Goal: Information Seeking & Learning: Learn about a topic

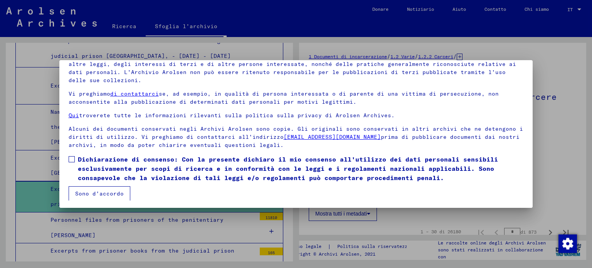
scroll to position [65, 0]
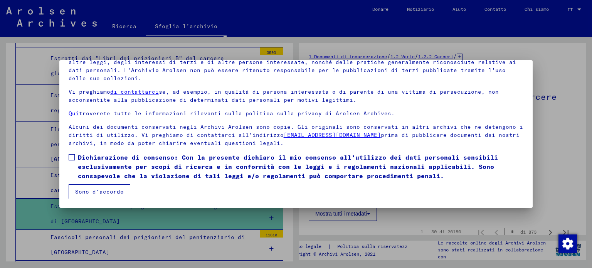
click at [85, 191] on font "Sono d'accordo" at bounding box center [99, 191] width 49 height 7
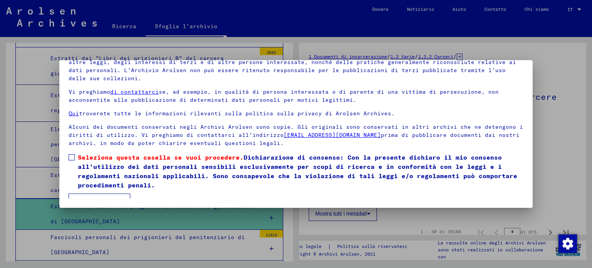
click at [70, 159] on span at bounding box center [72, 157] width 6 height 6
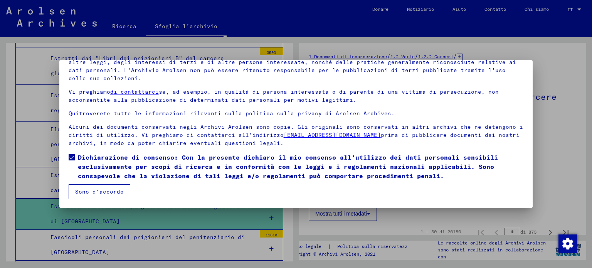
click at [93, 194] on font "Sono d'accordo" at bounding box center [99, 191] width 49 height 7
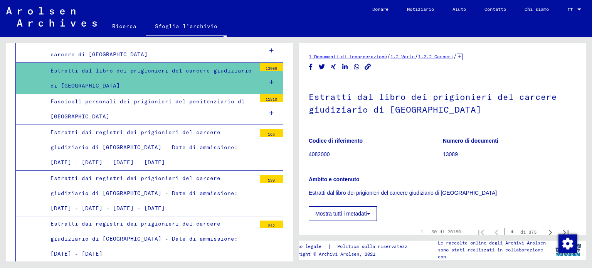
scroll to position [3314, 0]
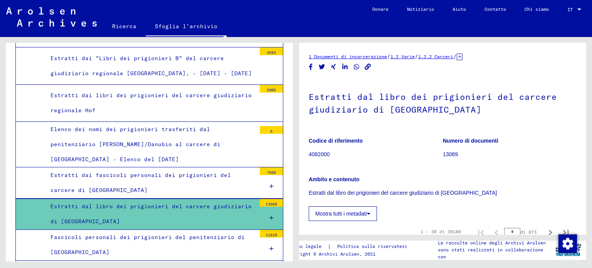
click at [270, 215] on icon at bounding box center [272, 217] width 4 height 5
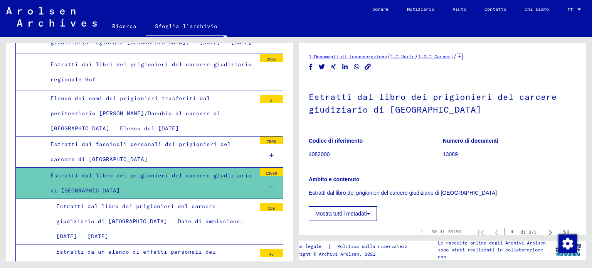
scroll to position [3391, 0]
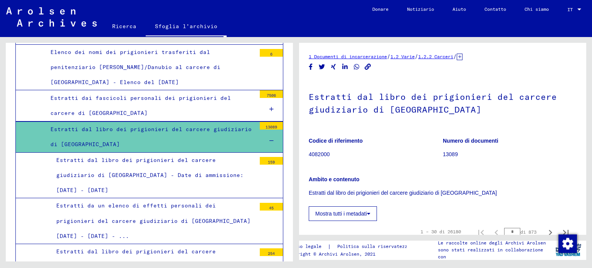
click at [146, 202] on font "Estratti da un elenco di effetti personali dei prigionieri del carcere giudizia…" at bounding box center [153, 220] width 194 height 37
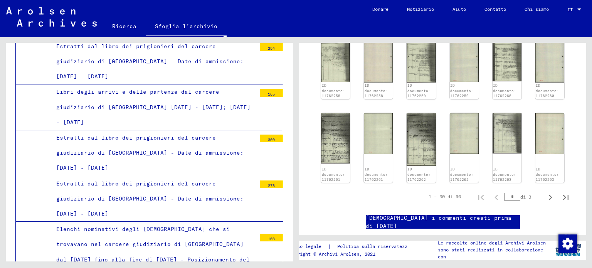
scroll to position [3623, 0]
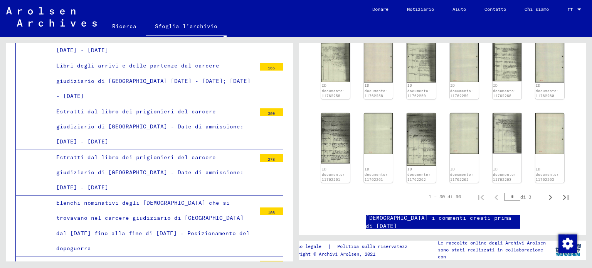
click at [206, 199] on font "Elenchi nominativi degli [DEMOGRAPHIC_DATA] che si trovavano nel carcere giudiz…" at bounding box center [153, 225] width 194 height 52
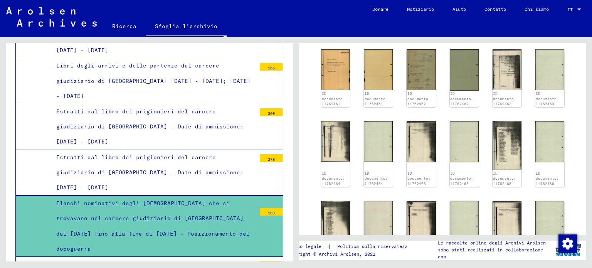
scroll to position [270, 0]
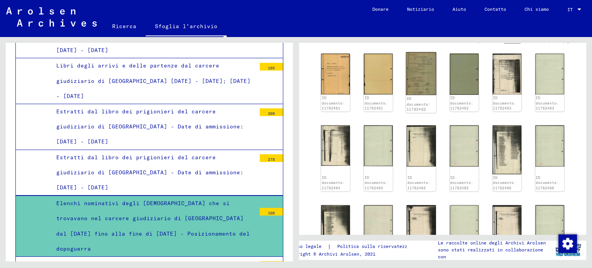
click at [410, 75] on img at bounding box center [421, 73] width 30 height 43
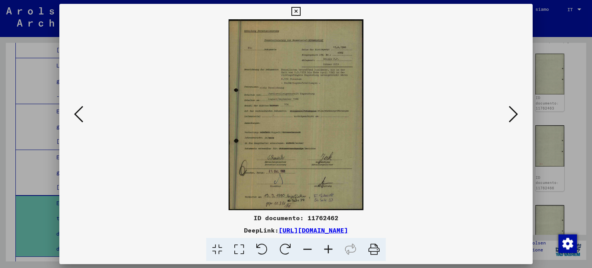
click at [328, 248] on icon at bounding box center [328, 250] width 21 height 24
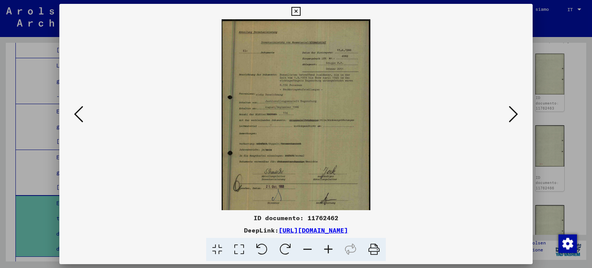
click at [329, 247] on icon at bounding box center [328, 250] width 21 height 24
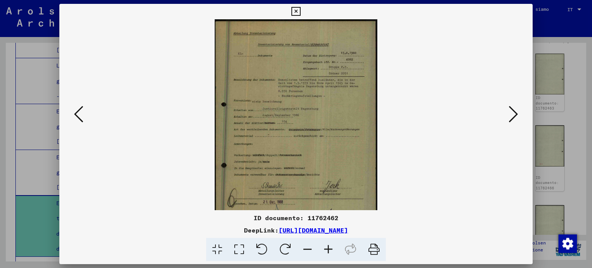
click at [329, 246] on icon at bounding box center [328, 250] width 21 height 24
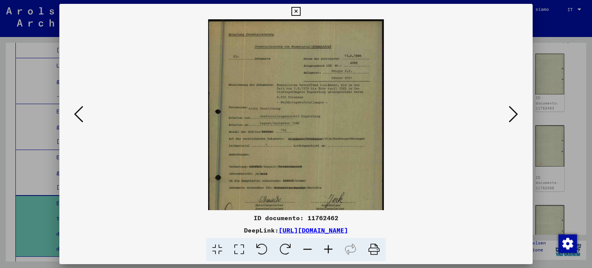
click at [329, 246] on icon at bounding box center [328, 250] width 21 height 24
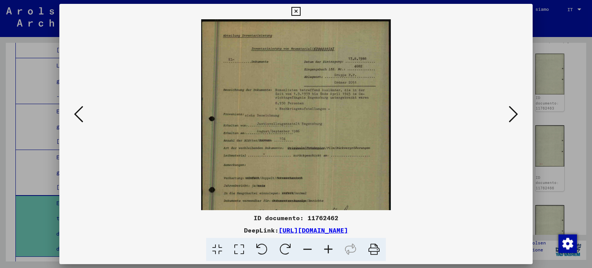
click at [329, 246] on icon at bounding box center [328, 250] width 21 height 24
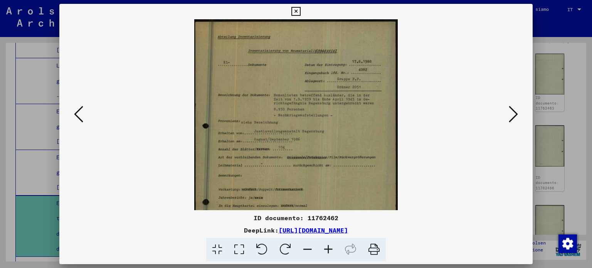
click at [329, 246] on icon at bounding box center [328, 250] width 21 height 24
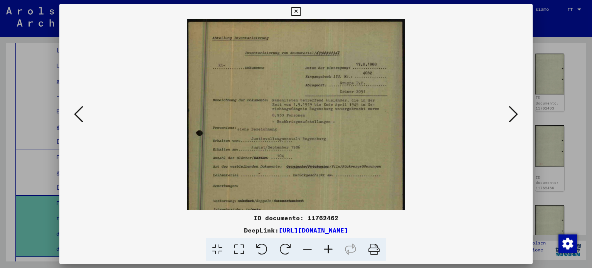
click at [329, 246] on icon at bounding box center [328, 250] width 21 height 24
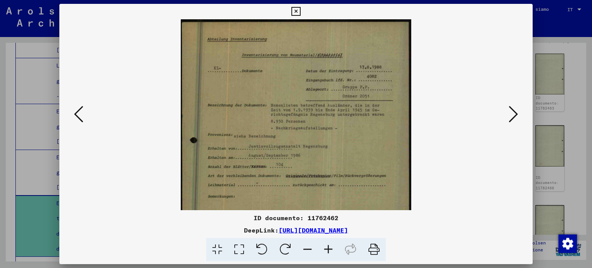
click at [329, 246] on icon at bounding box center [328, 250] width 21 height 24
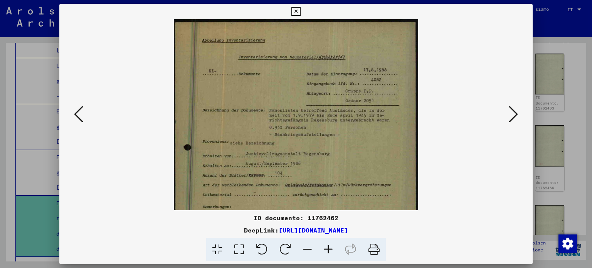
click at [329, 246] on icon at bounding box center [328, 250] width 21 height 24
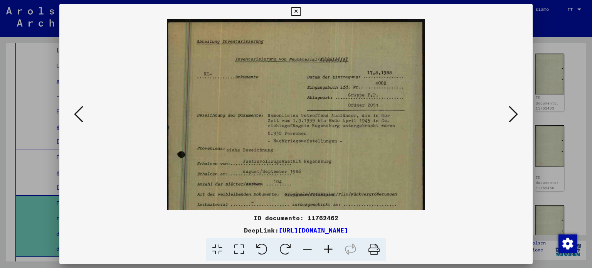
click at [329, 246] on icon at bounding box center [328, 250] width 21 height 24
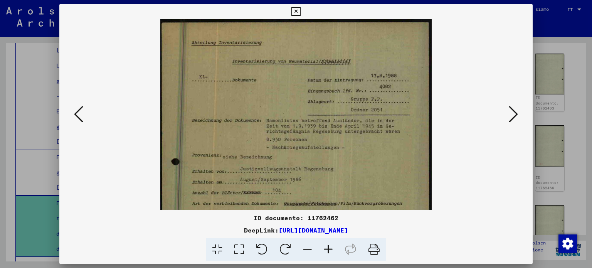
click at [297, 10] on icon at bounding box center [296, 11] width 9 height 9
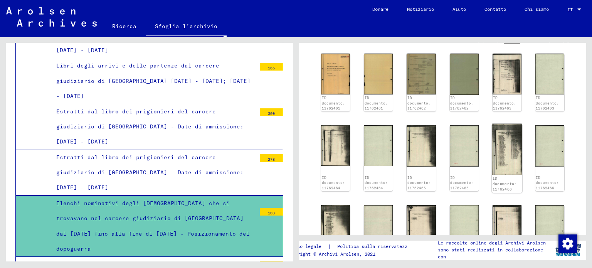
click at [501, 144] on img at bounding box center [507, 149] width 30 height 51
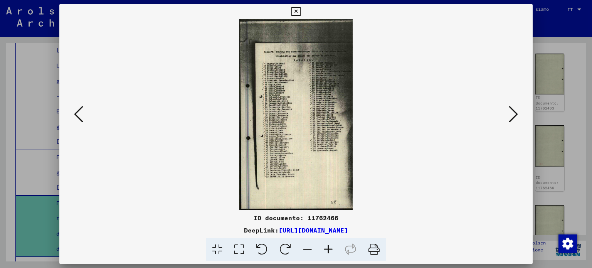
click at [326, 249] on icon at bounding box center [328, 250] width 21 height 24
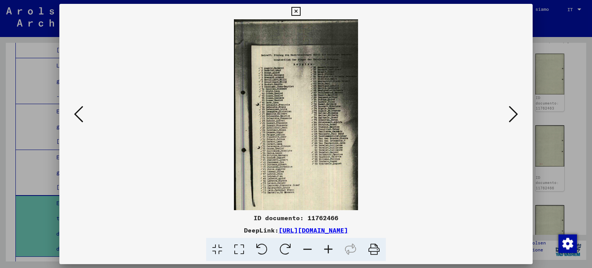
click at [326, 249] on icon at bounding box center [328, 250] width 21 height 24
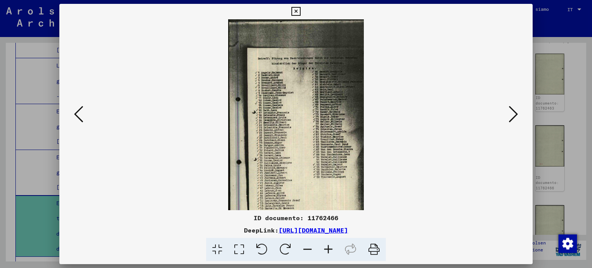
click at [326, 249] on icon at bounding box center [328, 250] width 21 height 24
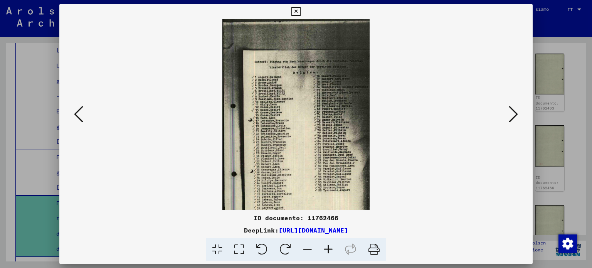
click at [326, 249] on icon at bounding box center [328, 250] width 21 height 24
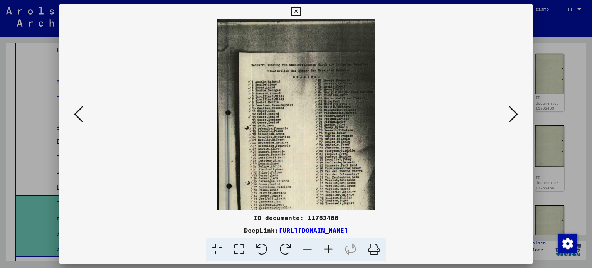
click at [326, 249] on icon at bounding box center [328, 250] width 21 height 24
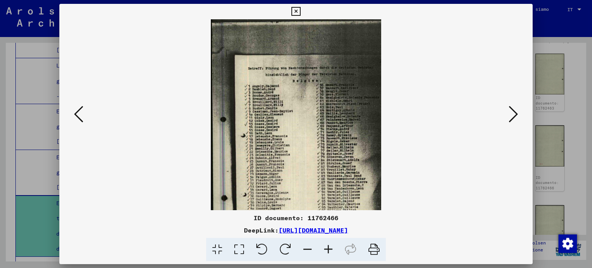
click at [326, 249] on icon at bounding box center [328, 250] width 21 height 24
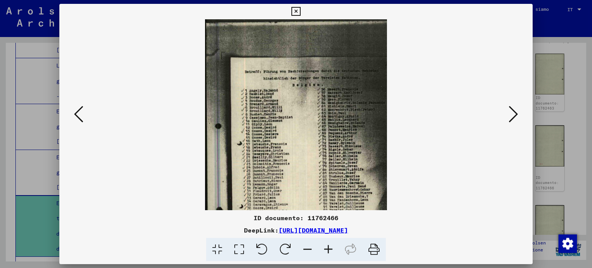
click at [326, 249] on icon at bounding box center [328, 250] width 21 height 24
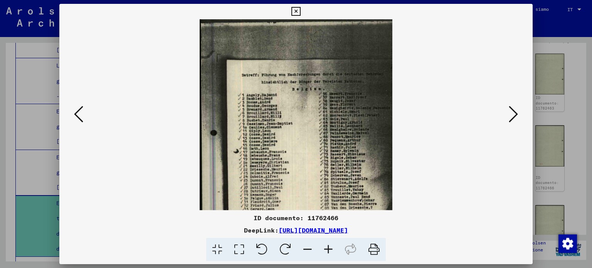
click at [326, 249] on icon at bounding box center [328, 250] width 21 height 24
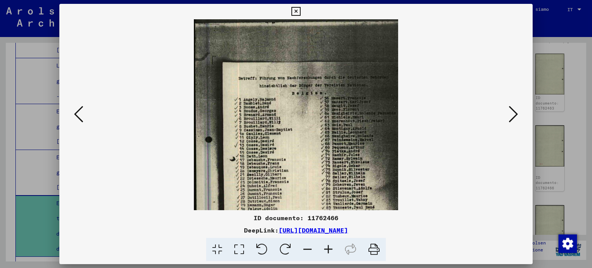
click at [326, 249] on icon at bounding box center [328, 250] width 21 height 24
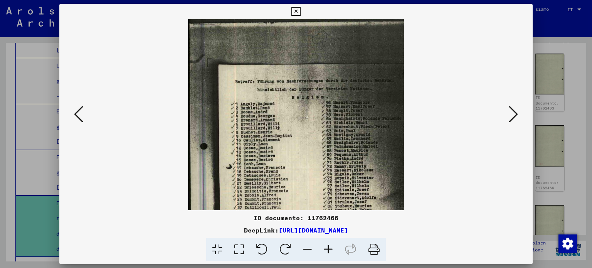
click at [326, 249] on icon at bounding box center [328, 250] width 21 height 24
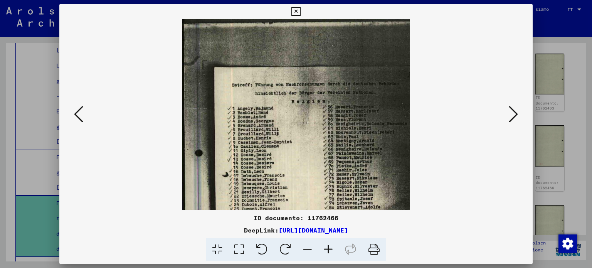
click at [326, 249] on icon at bounding box center [328, 250] width 21 height 24
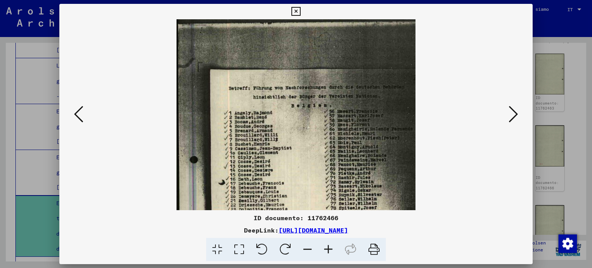
click at [294, 12] on icon at bounding box center [296, 11] width 9 height 9
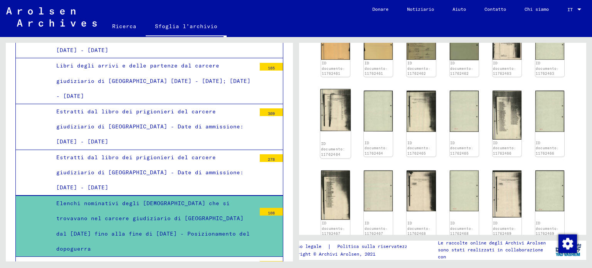
scroll to position [347, 0]
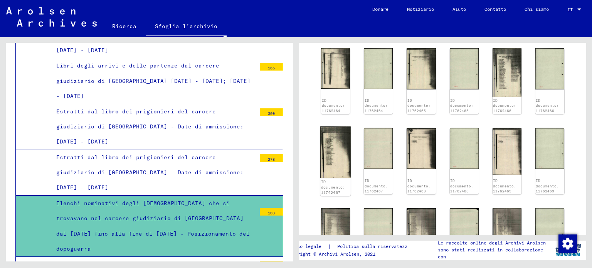
click at [332, 151] on img at bounding box center [336, 153] width 30 height 52
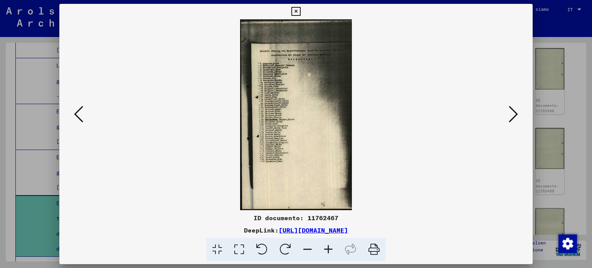
click at [294, 12] on icon at bounding box center [296, 11] width 9 height 9
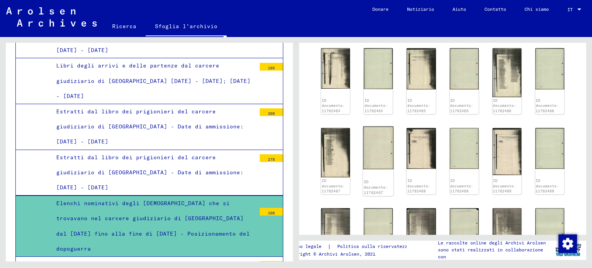
scroll to position [424, 0]
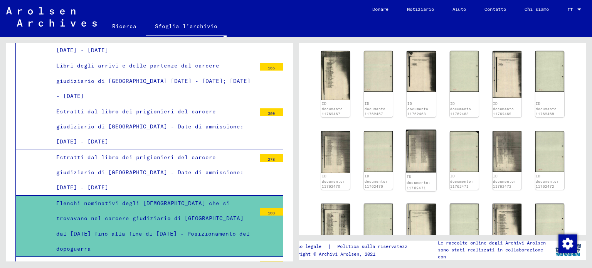
click at [418, 142] on img at bounding box center [421, 151] width 30 height 43
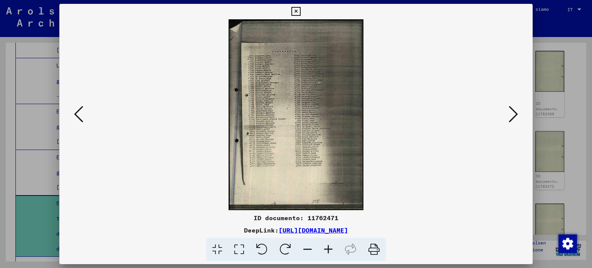
click at [295, 11] on icon at bounding box center [296, 11] width 9 height 9
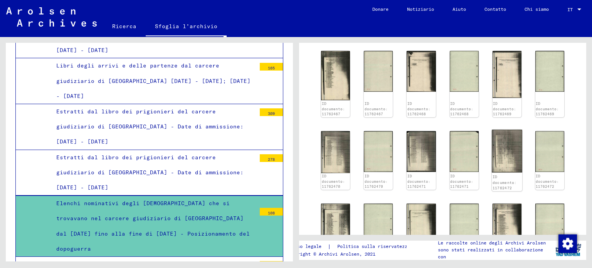
click at [501, 154] on img at bounding box center [507, 151] width 30 height 43
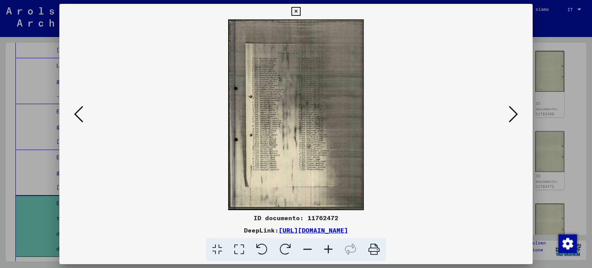
click at [326, 249] on icon at bounding box center [328, 250] width 21 height 24
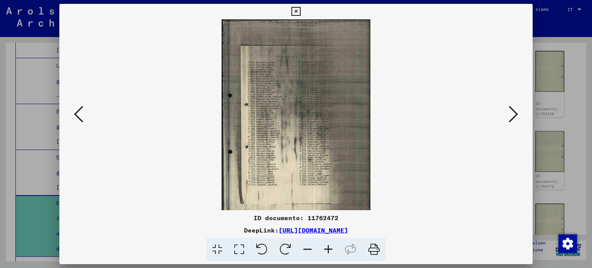
click at [326, 249] on icon at bounding box center [328, 250] width 21 height 24
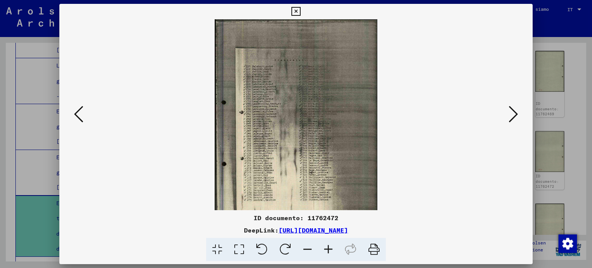
click at [326, 249] on icon at bounding box center [328, 250] width 21 height 24
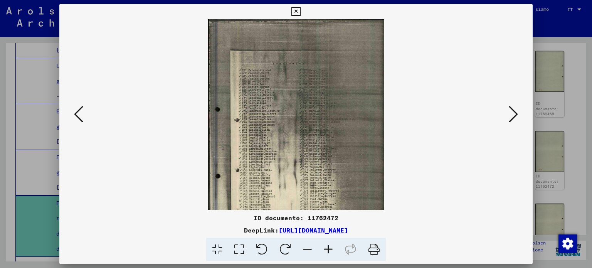
click at [327, 248] on icon at bounding box center [328, 250] width 21 height 24
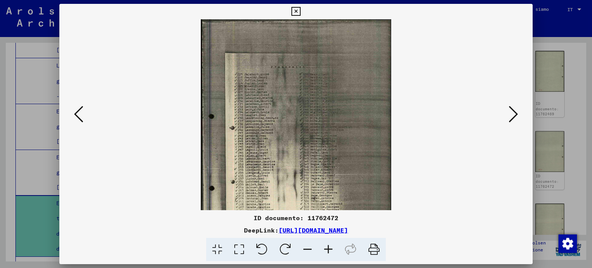
click at [327, 248] on icon at bounding box center [328, 250] width 21 height 24
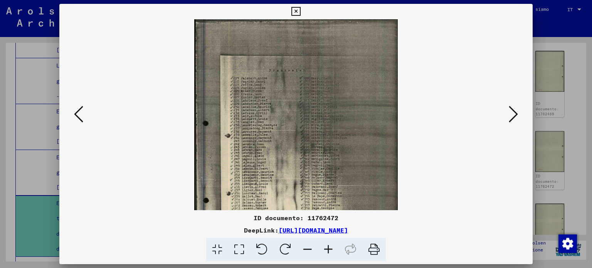
click at [327, 248] on icon at bounding box center [328, 250] width 21 height 24
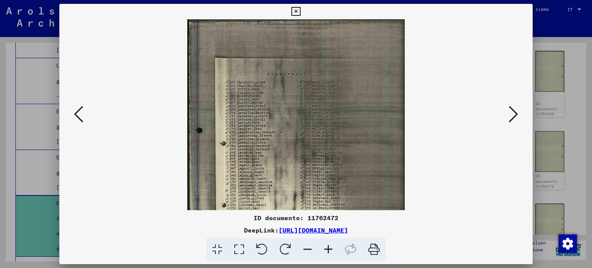
click at [327, 248] on icon at bounding box center [328, 250] width 21 height 24
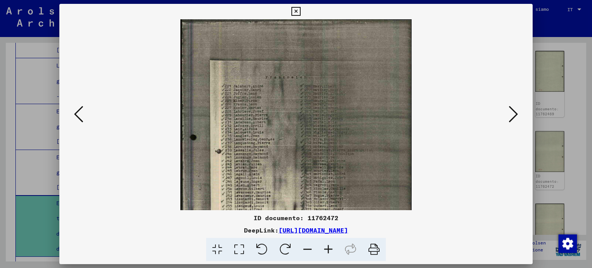
click at [327, 248] on icon at bounding box center [328, 250] width 21 height 24
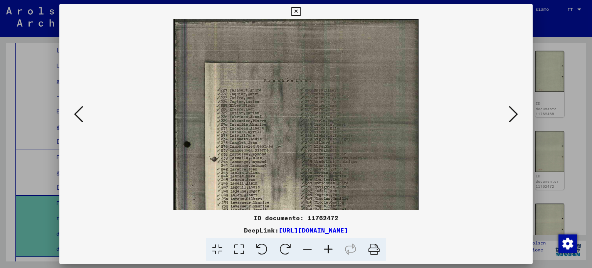
click at [327, 248] on icon at bounding box center [328, 250] width 21 height 24
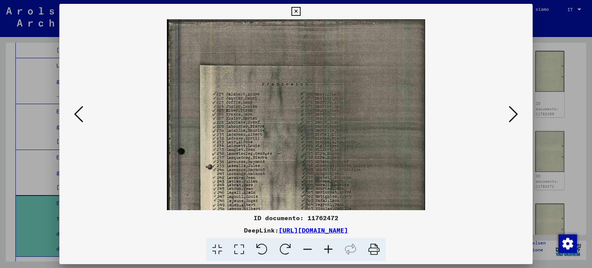
click at [327, 248] on icon at bounding box center [328, 250] width 21 height 24
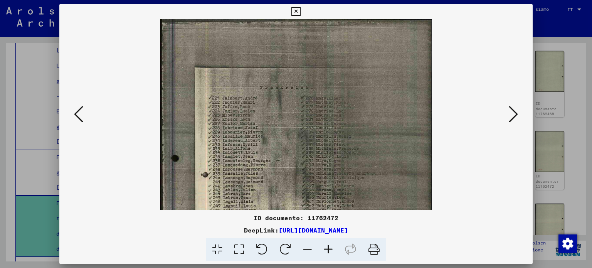
click at [327, 248] on icon at bounding box center [328, 250] width 21 height 24
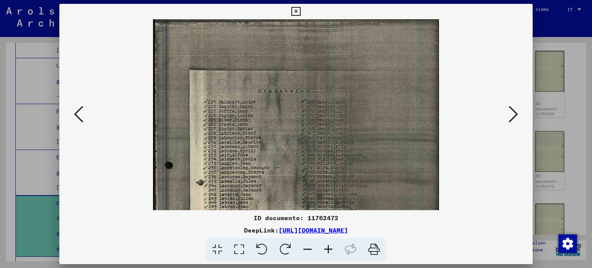
click at [327, 248] on icon at bounding box center [328, 250] width 21 height 24
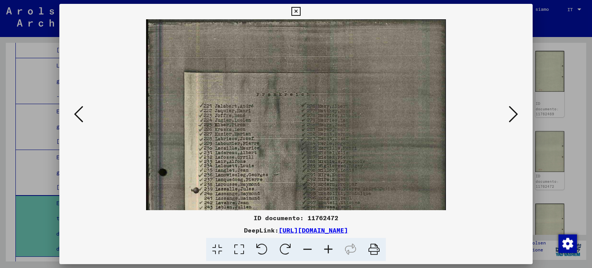
click at [327, 248] on icon at bounding box center [328, 250] width 21 height 24
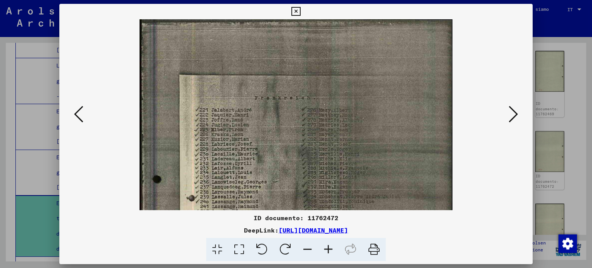
click at [295, 12] on icon at bounding box center [296, 11] width 9 height 9
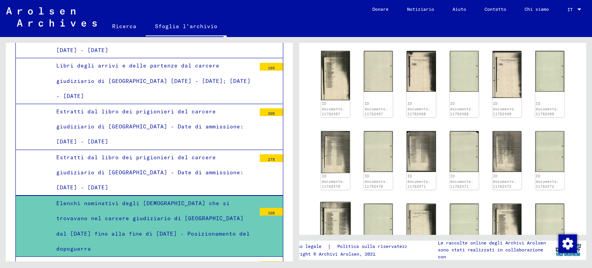
click at [346, 217] on img at bounding box center [336, 228] width 30 height 53
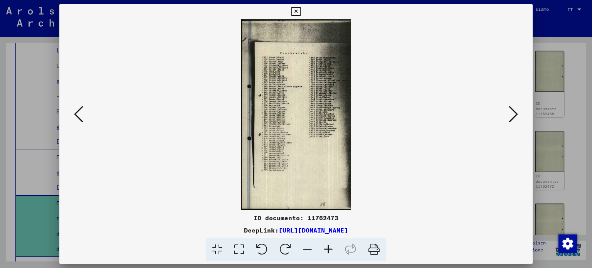
click at [510, 114] on icon at bounding box center [513, 114] width 9 height 19
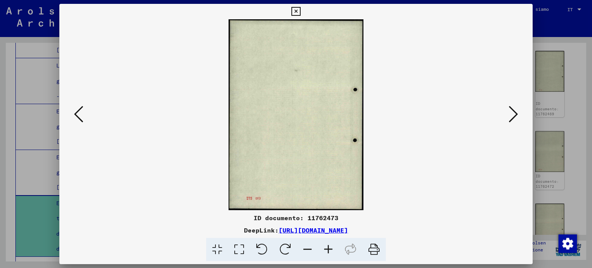
click at [510, 114] on icon at bounding box center [513, 114] width 9 height 19
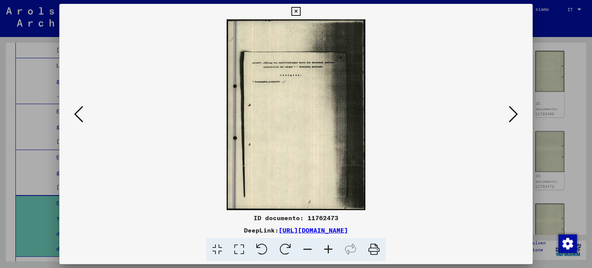
click at [510, 114] on icon at bounding box center [513, 114] width 9 height 19
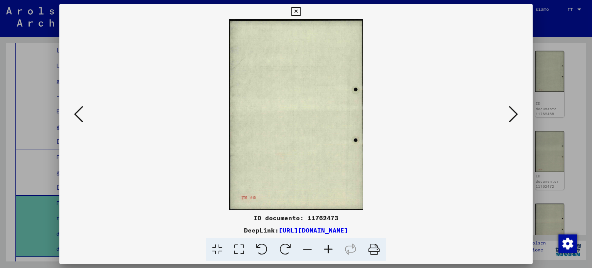
click at [510, 114] on icon at bounding box center [513, 114] width 9 height 19
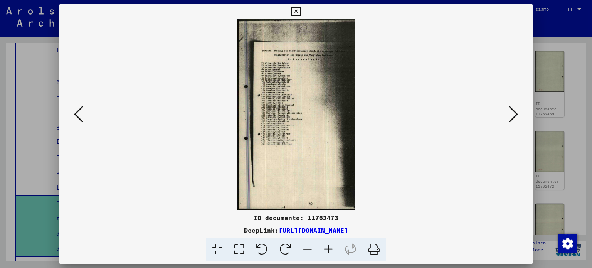
click at [298, 10] on icon at bounding box center [296, 11] width 9 height 9
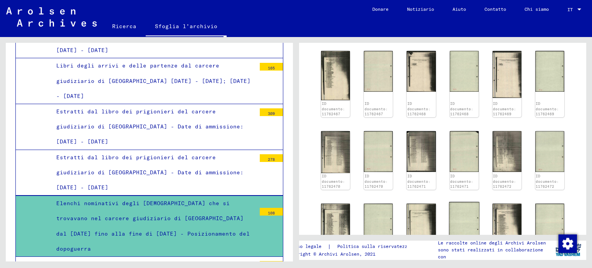
scroll to position [501, 0]
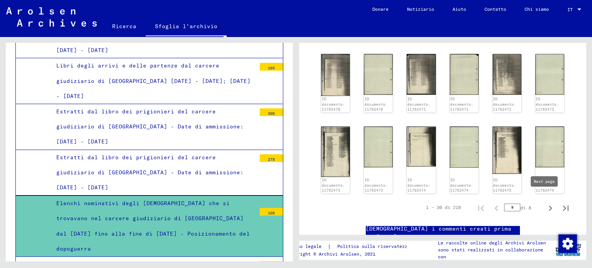
click at [547, 203] on icon "Pagina successiva" at bounding box center [550, 208] width 11 height 11
type input "*"
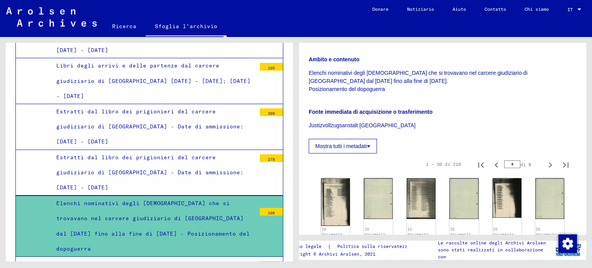
scroll to position [147, 0]
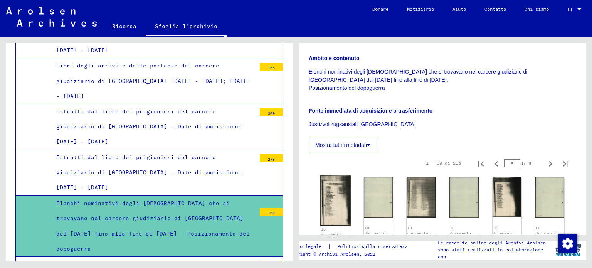
click at [331, 203] on img at bounding box center [336, 200] width 30 height 50
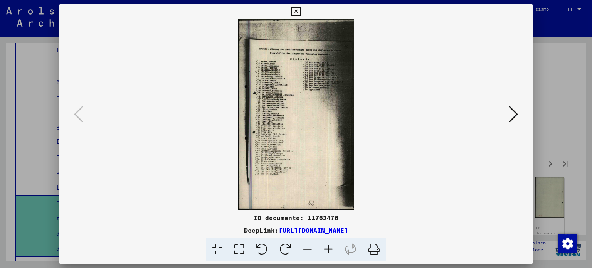
click at [511, 114] on icon at bounding box center [513, 114] width 9 height 19
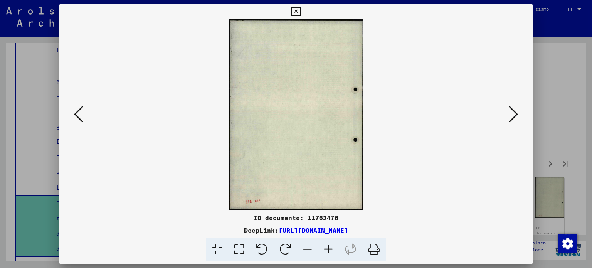
click at [294, 10] on icon at bounding box center [296, 11] width 9 height 9
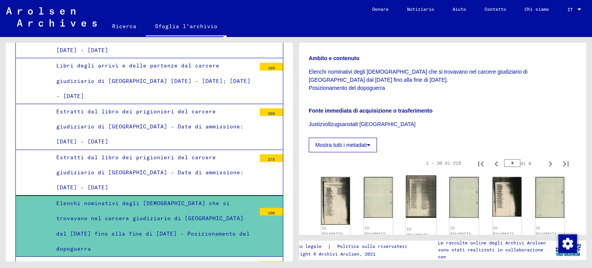
click at [419, 195] on img at bounding box center [421, 196] width 30 height 43
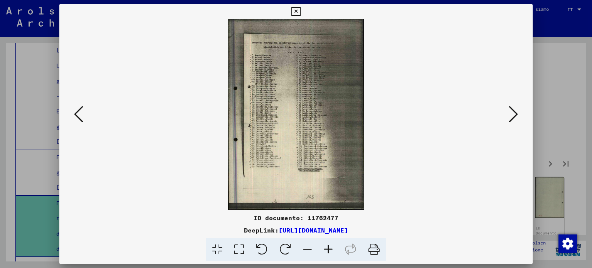
click at [325, 250] on icon at bounding box center [328, 250] width 21 height 24
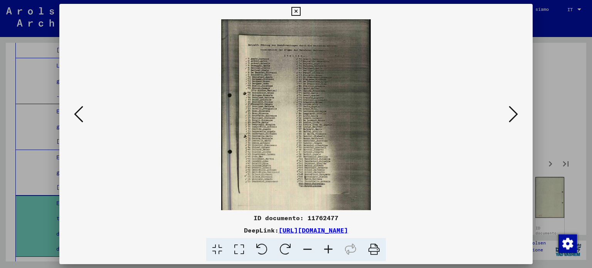
click at [325, 250] on icon at bounding box center [328, 250] width 21 height 24
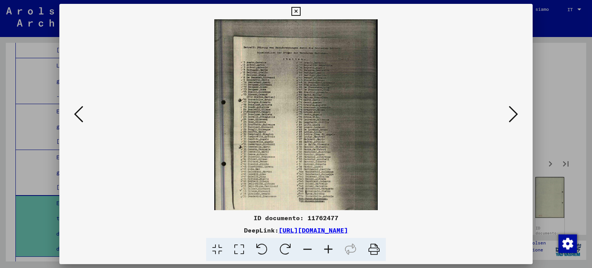
click at [326, 251] on icon at bounding box center [328, 250] width 21 height 24
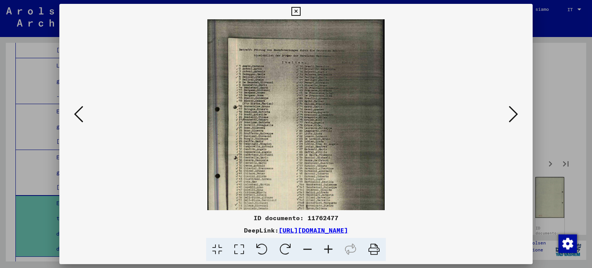
click at [326, 251] on icon at bounding box center [328, 250] width 21 height 24
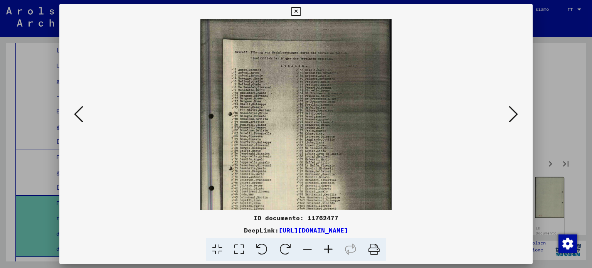
click at [326, 251] on icon at bounding box center [328, 250] width 21 height 24
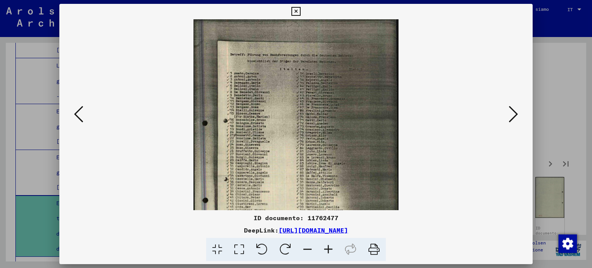
click at [326, 251] on icon at bounding box center [328, 250] width 21 height 24
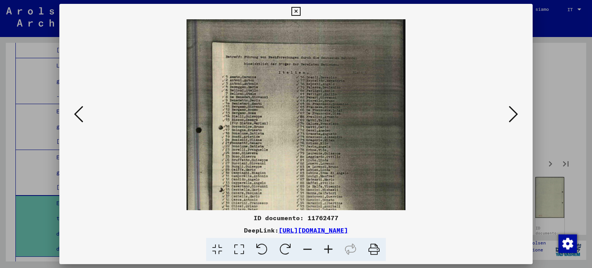
click at [326, 251] on icon at bounding box center [328, 250] width 21 height 24
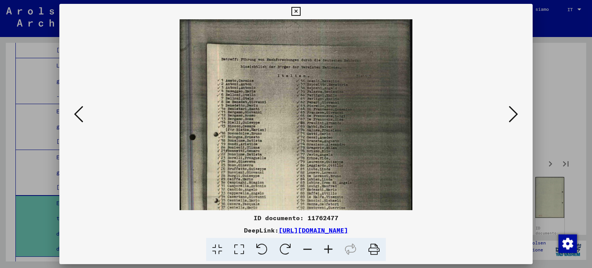
click at [326, 251] on icon at bounding box center [328, 250] width 21 height 24
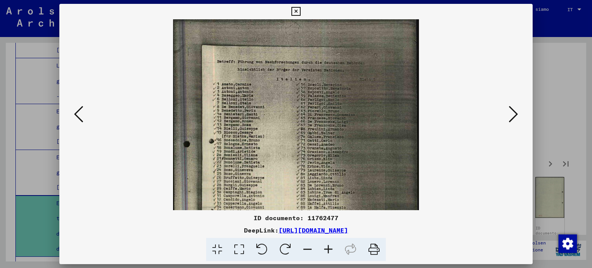
click at [326, 251] on icon at bounding box center [328, 250] width 21 height 24
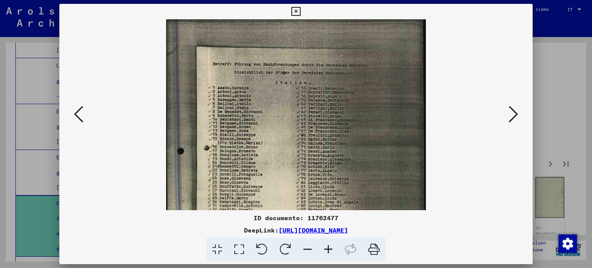
click at [326, 251] on icon at bounding box center [328, 250] width 21 height 24
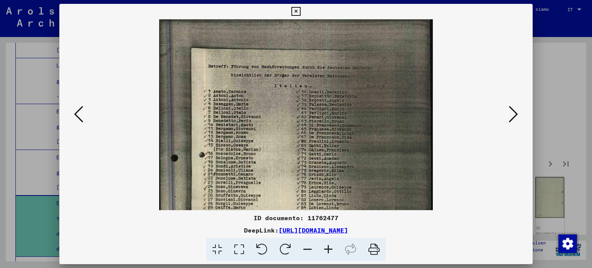
click at [326, 251] on icon at bounding box center [328, 250] width 21 height 24
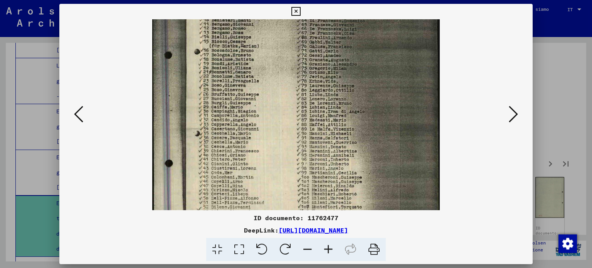
drag, startPoint x: 251, startPoint y: 158, endPoint x: 245, endPoint y: 17, distance: 140.9
click at [245, 17] on div "ID documento: 11762477 DeepLink: [URL][DOMAIN_NAME]" at bounding box center [296, 133] width 474 height 258
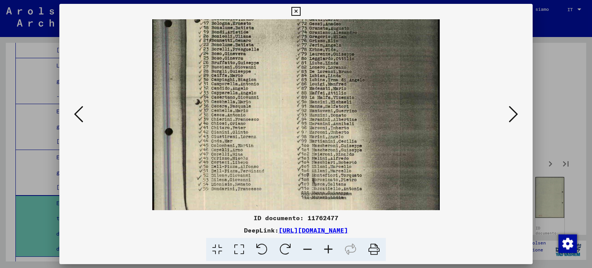
click at [297, 10] on icon at bounding box center [296, 11] width 9 height 9
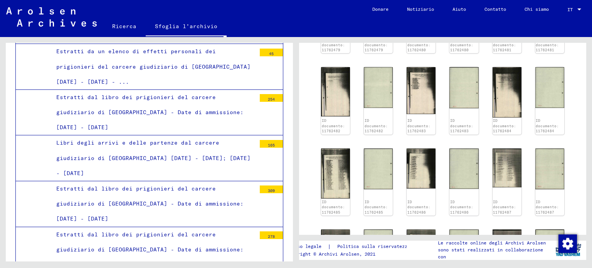
scroll to position [3507, 0]
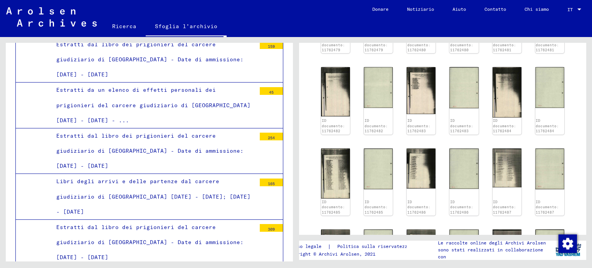
click at [159, 178] on font "Libri degli arrivi e delle partenze dal carcere giudiziario di [GEOGRAPHIC_DATA…" at bounding box center [153, 196] width 194 height 37
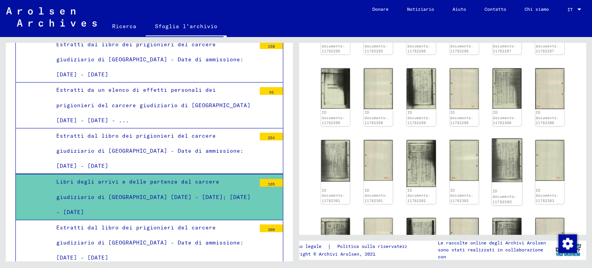
scroll to position [309, 0]
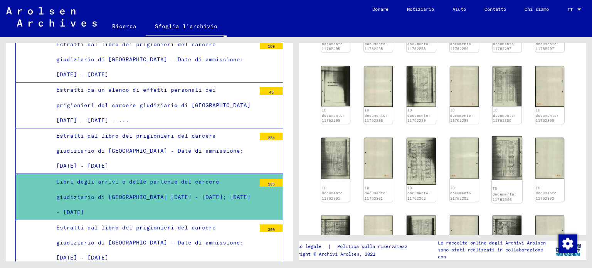
click at [501, 155] on img at bounding box center [507, 158] width 30 height 44
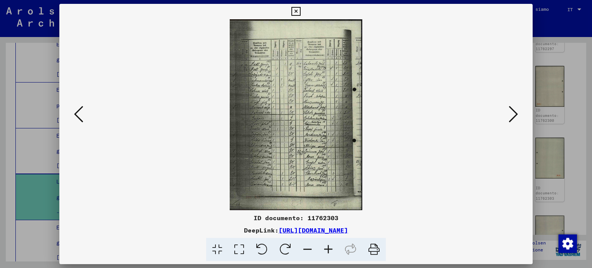
click at [332, 251] on icon at bounding box center [328, 250] width 21 height 24
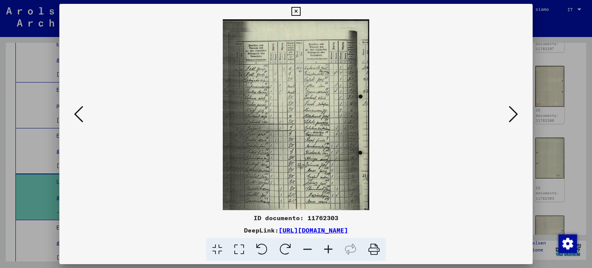
click at [332, 250] on icon at bounding box center [328, 250] width 21 height 24
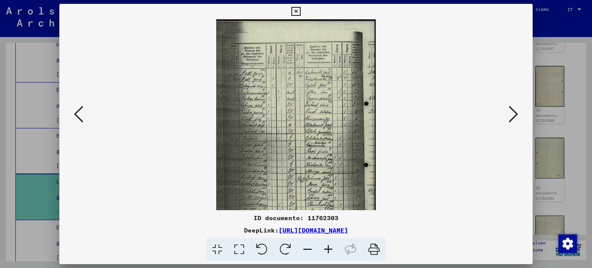
click at [332, 250] on icon at bounding box center [328, 250] width 21 height 24
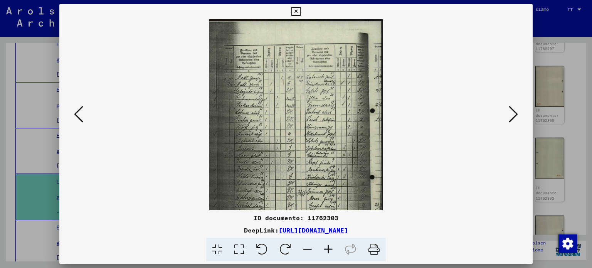
click at [332, 250] on icon at bounding box center [328, 250] width 21 height 24
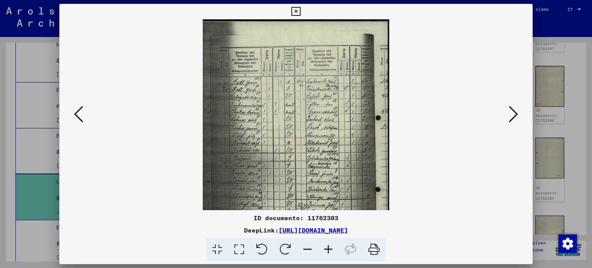
click at [332, 250] on icon at bounding box center [328, 250] width 21 height 24
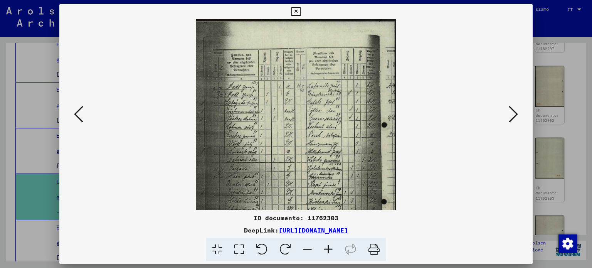
click at [332, 250] on icon at bounding box center [328, 250] width 21 height 24
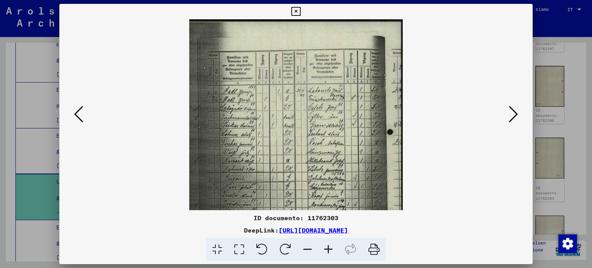
click at [332, 250] on icon at bounding box center [328, 250] width 21 height 24
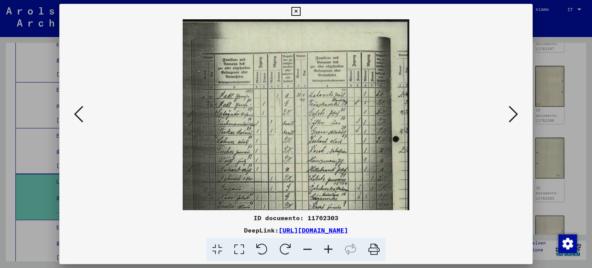
click at [332, 250] on icon at bounding box center [328, 250] width 21 height 24
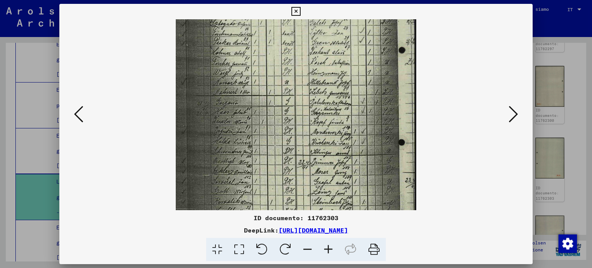
scroll to position [96, 0]
drag, startPoint x: 245, startPoint y: 147, endPoint x: 323, endPoint y: 52, distance: 122.8
click at [323, 52] on img at bounding box center [296, 95] width 241 height 345
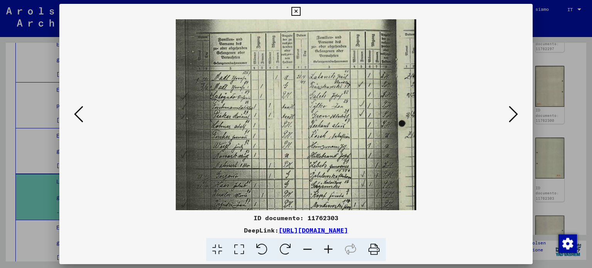
scroll to position [23, 0]
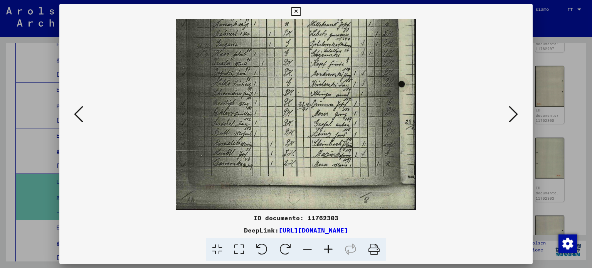
drag, startPoint x: 315, startPoint y: 137, endPoint x: 258, endPoint y: 57, distance: 98.1
click at [258, 57] on img at bounding box center [296, 37] width 241 height 345
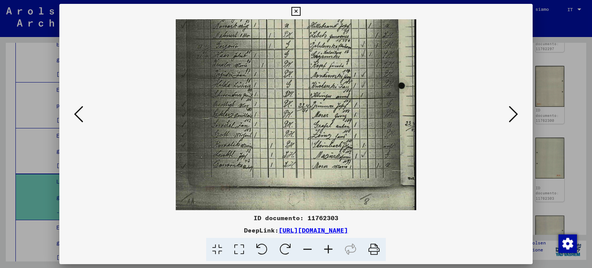
click at [279, 231] on font "[URL][DOMAIN_NAME]" at bounding box center [313, 230] width 69 height 8
click at [299, 13] on icon at bounding box center [296, 11] width 9 height 9
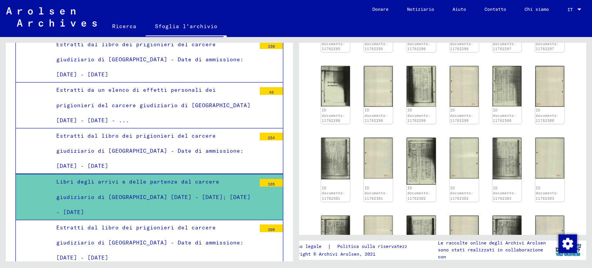
scroll to position [3468, 0]
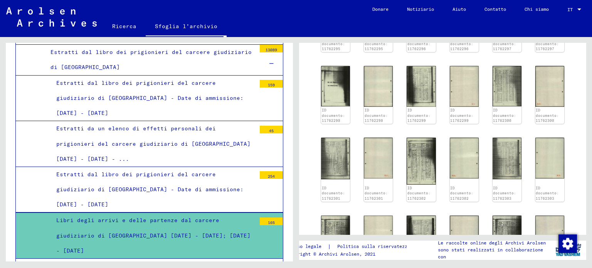
click at [160, 125] on font "Estratti da un elenco di effetti personali dei prigionieri del carcere giudizia…" at bounding box center [153, 143] width 194 height 37
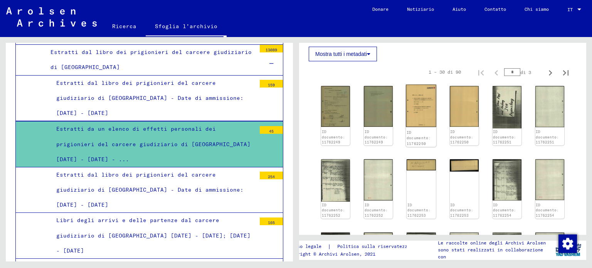
scroll to position [309, 0]
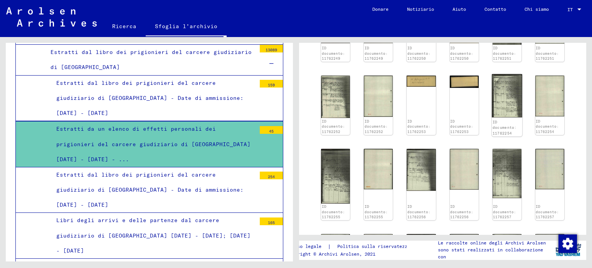
click at [504, 100] on img at bounding box center [507, 95] width 30 height 43
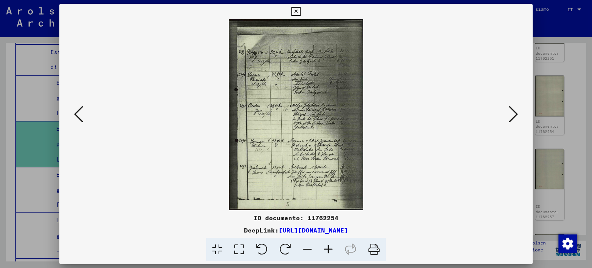
click at [330, 245] on icon at bounding box center [328, 250] width 21 height 24
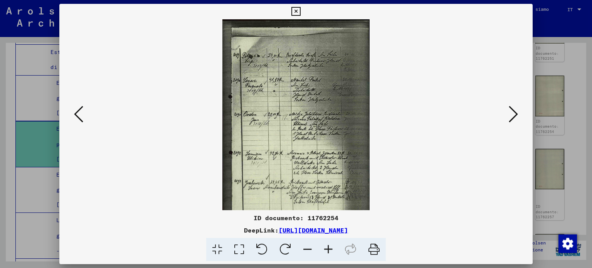
click at [330, 245] on icon at bounding box center [328, 250] width 21 height 24
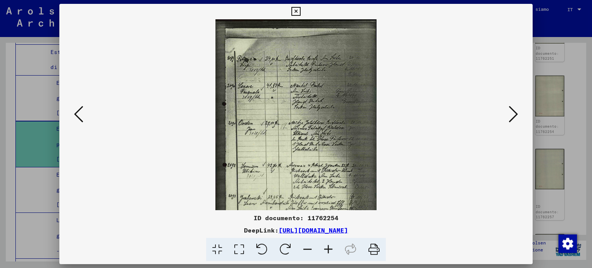
click at [330, 245] on icon at bounding box center [328, 250] width 21 height 24
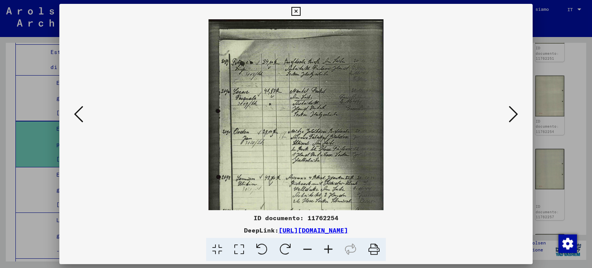
click at [330, 245] on icon at bounding box center [328, 250] width 21 height 24
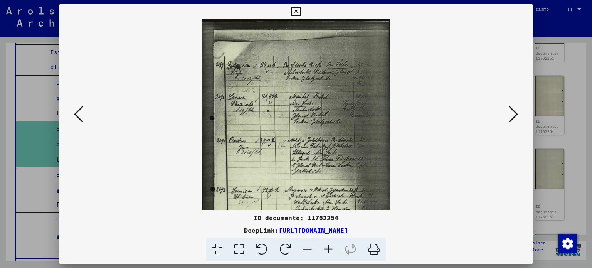
click at [330, 245] on icon at bounding box center [328, 250] width 21 height 24
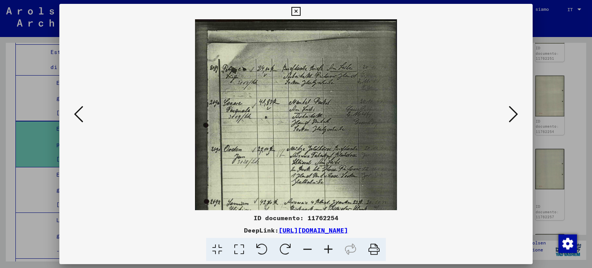
click at [330, 245] on icon at bounding box center [328, 250] width 21 height 24
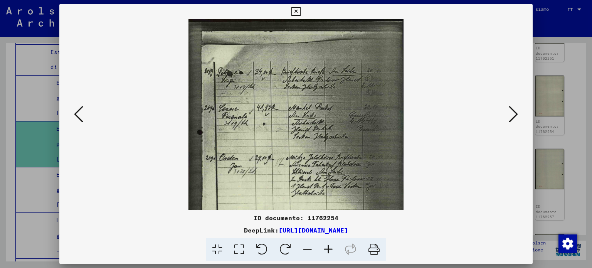
click at [330, 245] on icon at bounding box center [328, 250] width 21 height 24
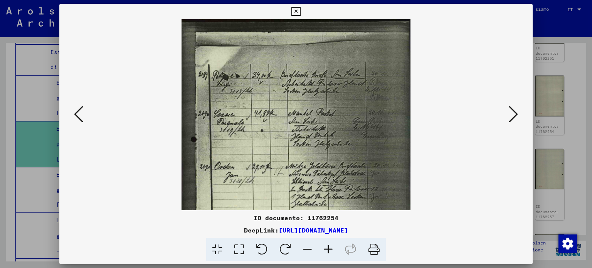
click at [330, 244] on icon at bounding box center [328, 250] width 21 height 24
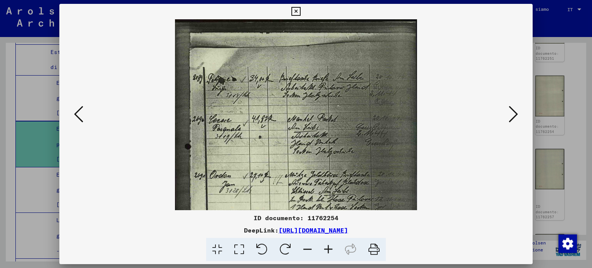
click at [330, 244] on icon at bounding box center [328, 250] width 21 height 24
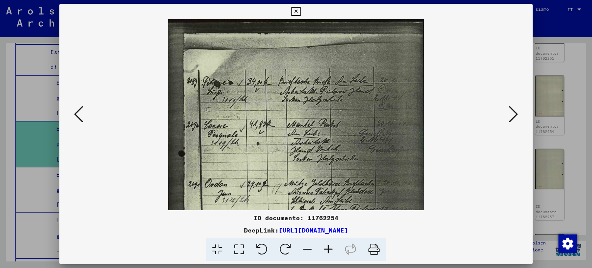
click at [330, 244] on icon at bounding box center [328, 250] width 21 height 24
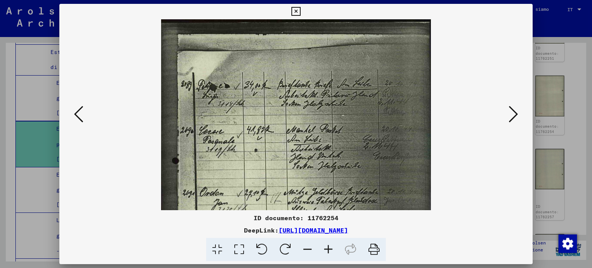
click at [330, 244] on icon at bounding box center [328, 250] width 21 height 24
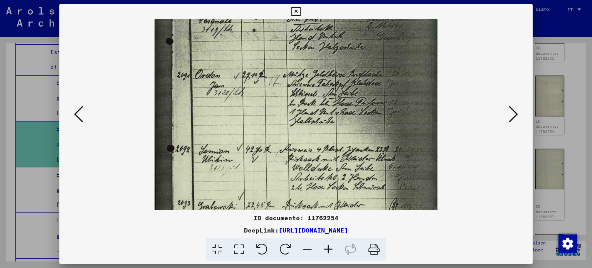
drag, startPoint x: 235, startPoint y: 146, endPoint x: 228, endPoint y: 32, distance: 114.4
click at [228, 32] on img at bounding box center [296, 94] width 283 height 403
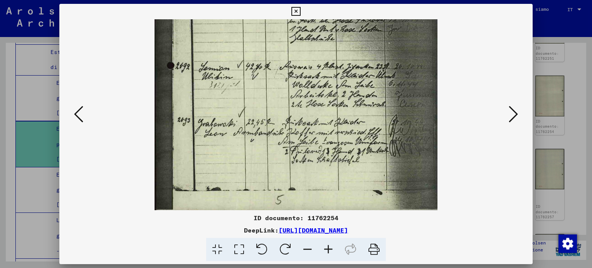
scroll to position [212, 0]
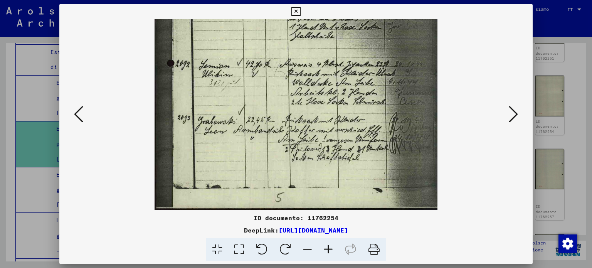
drag, startPoint x: 231, startPoint y: 131, endPoint x: 219, endPoint y: 59, distance: 73.2
click at [219, 59] on img at bounding box center [296, 9] width 283 height 403
click at [295, 11] on icon at bounding box center [296, 11] width 9 height 9
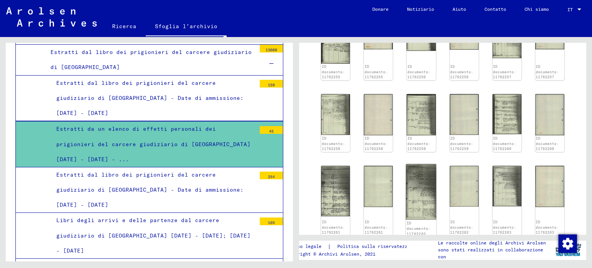
scroll to position [501, 0]
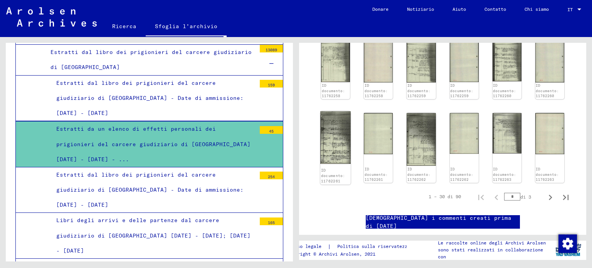
click at [339, 138] on img at bounding box center [336, 137] width 30 height 53
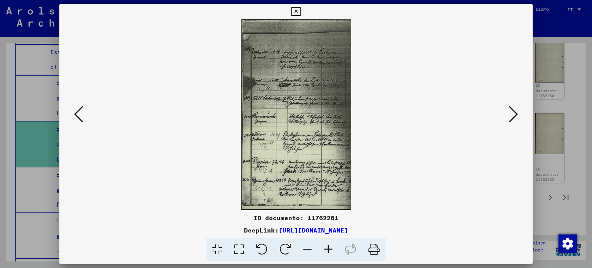
click at [329, 248] on icon at bounding box center [328, 250] width 21 height 24
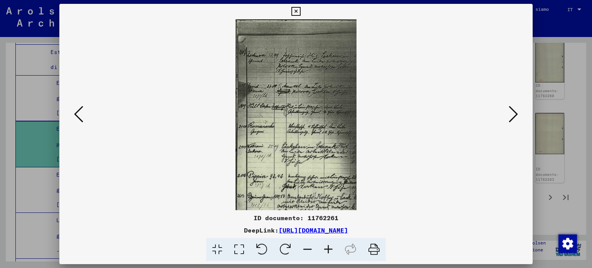
click at [329, 248] on icon at bounding box center [328, 250] width 21 height 24
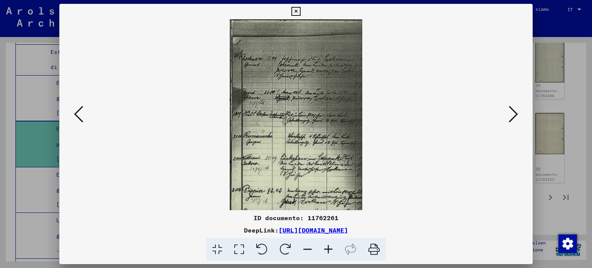
click at [329, 248] on icon at bounding box center [328, 250] width 21 height 24
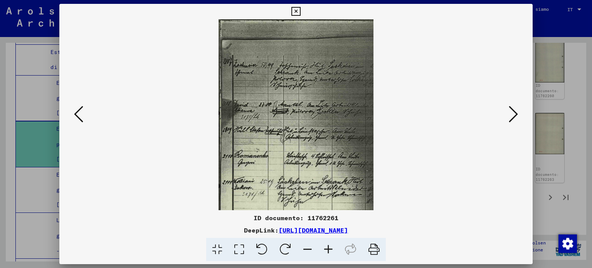
click at [329, 248] on icon at bounding box center [328, 250] width 21 height 24
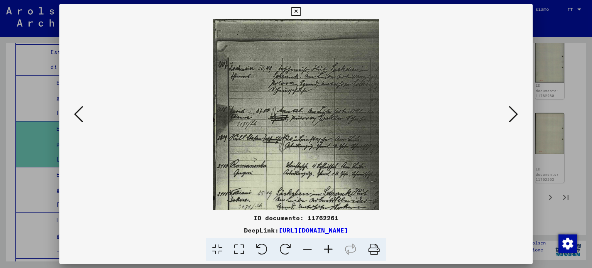
click at [329, 248] on icon at bounding box center [328, 250] width 21 height 24
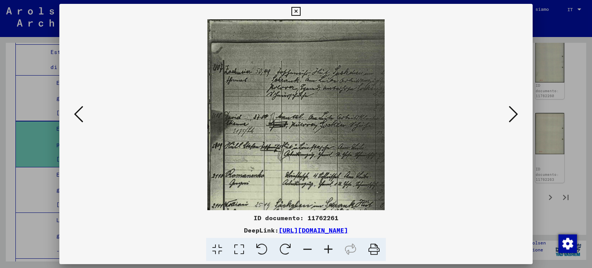
click at [328, 248] on icon at bounding box center [328, 250] width 21 height 24
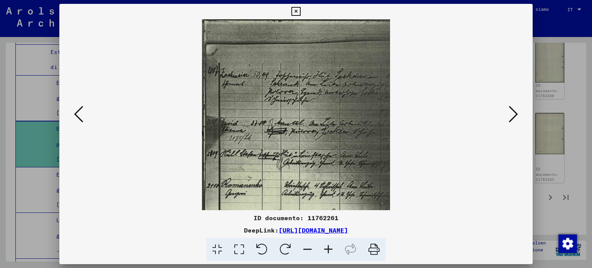
click at [328, 248] on icon at bounding box center [328, 250] width 21 height 24
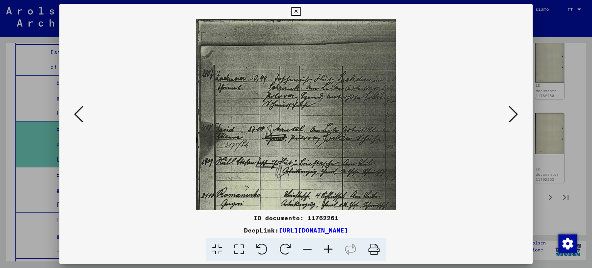
click at [328, 248] on icon at bounding box center [328, 250] width 21 height 24
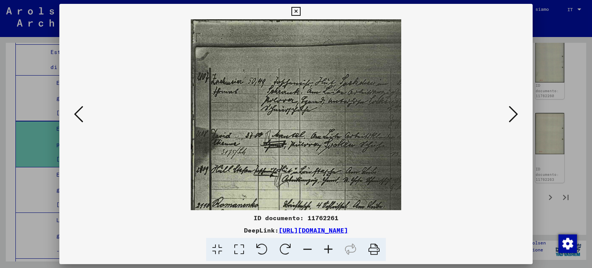
click at [328, 247] on icon at bounding box center [328, 250] width 21 height 24
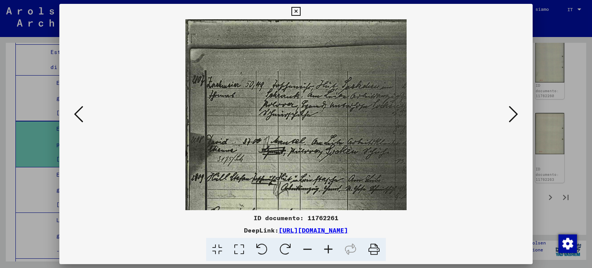
click at [328, 247] on icon at bounding box center [328, 250] width 21 height 24
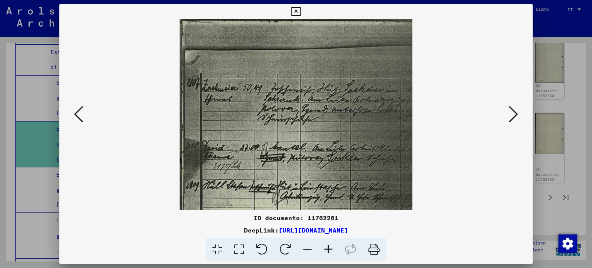
click at [327, 247] on icon at bounding box center [328, 250] width 21 height 24
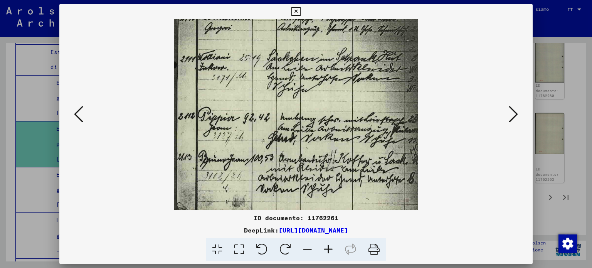
scroll to position [219, 0]
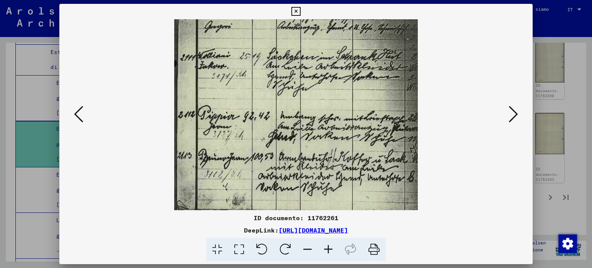
drag, startPoint x: 208, startPoint y: 171, endPoint x: 216, endPoint y: -42, distance: 213.4
click at [216, 0] on html "Ricerca Sfoglia l'archivio Donare Notiziario Aiuto Contatto Chi siamo Ricerca S…" at bounding box center [296, 134] width 592 height 268
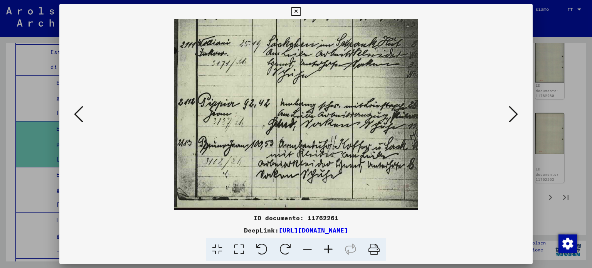
drag, startPoint x: 241, startPoint y: 164, endPoint x: 213, endPoint y: 60, distance: 107.9
click at [296, 10] on icon at bounding box center [296, 11] width 9 height 9
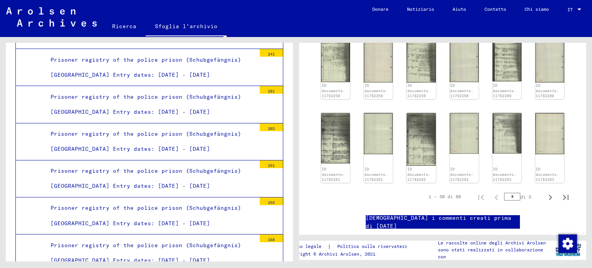
scroll to position [2251, 0]
